Goal: Task Accomplishment & Management: Manage account settings

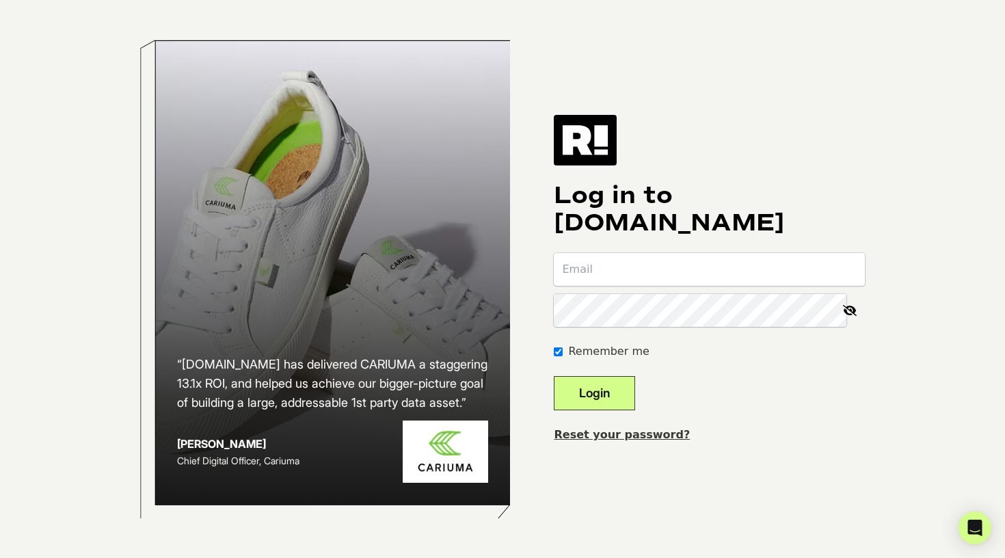
type input "[EMAIL_ADDRESS][DOMAIN_NAME]"
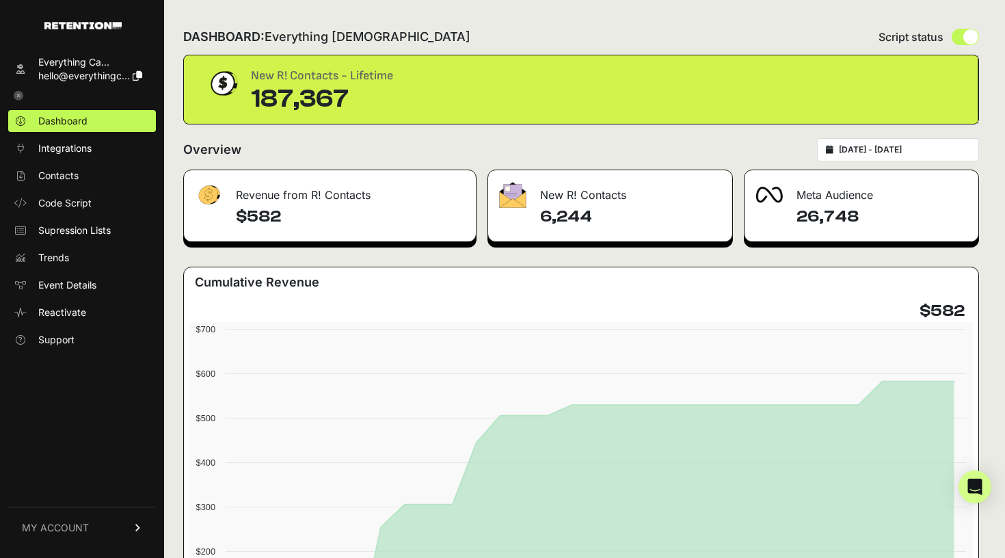
click at [103, 538] on link "MY ACCOUNT" at bounding box center [82, 528] width 148 height 42
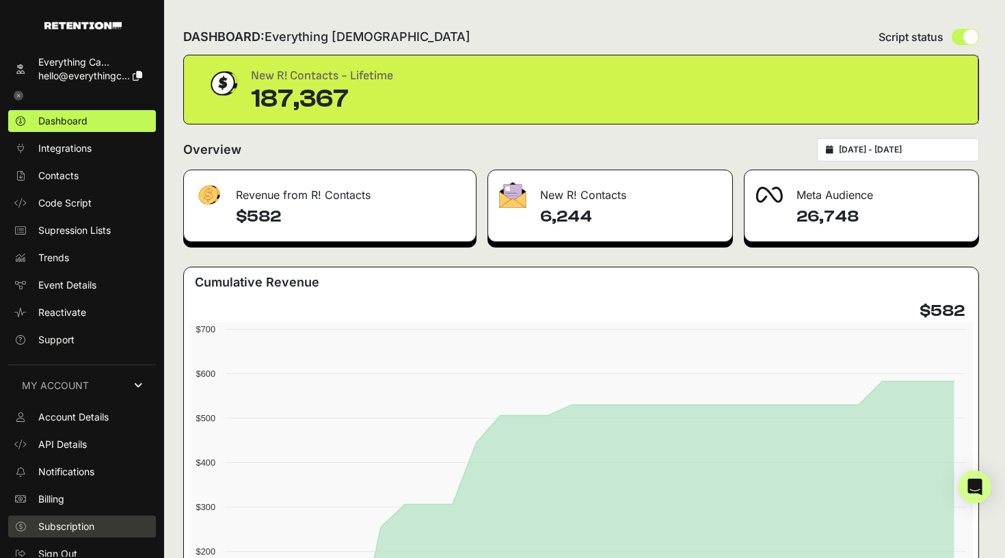
scroll to position [8, 0]
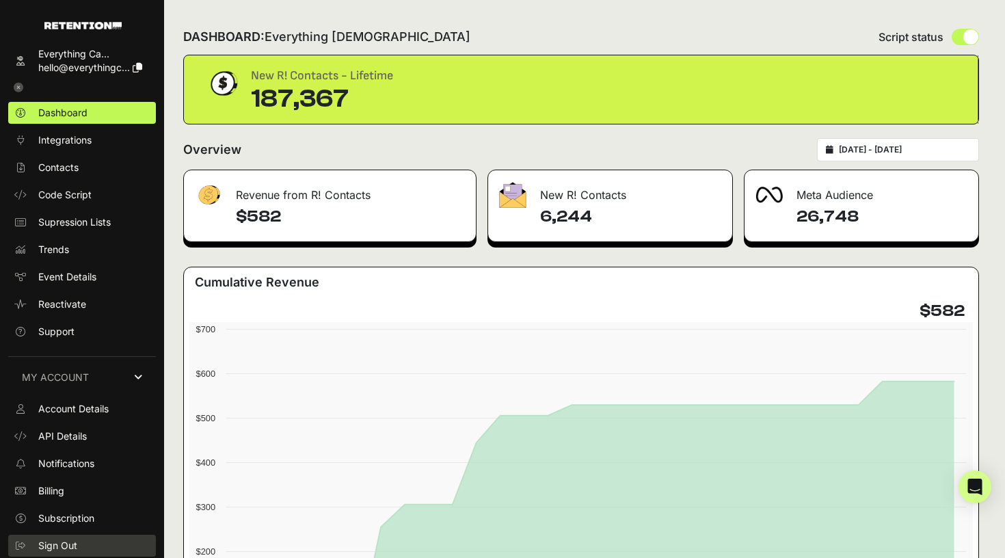
click at [79, 536] on link "Sign Out" at bounding box center [82, 546] width 148 height 22
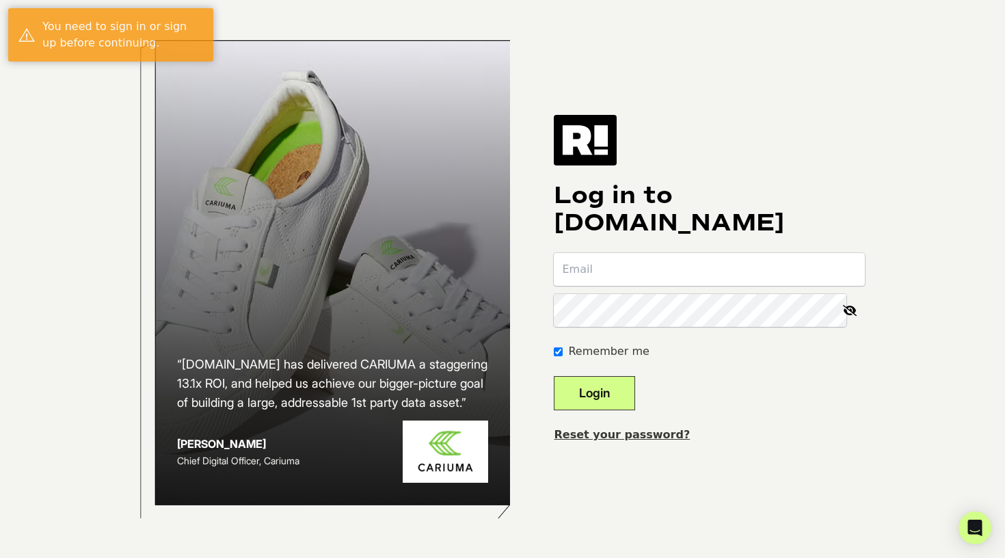
type input "[EMAIL_ADDRESS][DOMAIN_NAME]"
